Goal: Navigation & Orientation: Find specific page/section

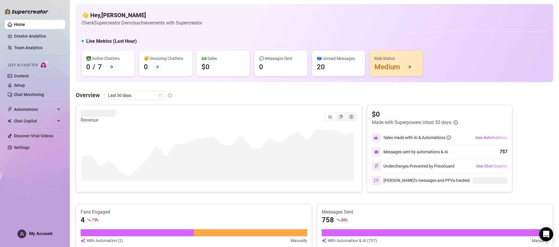
click at [36, 37] on link "Creator Analytics" at bounding box center [37, 35] width 47 height 9
